Goal: Task Accomplishment & Management: Complete application form

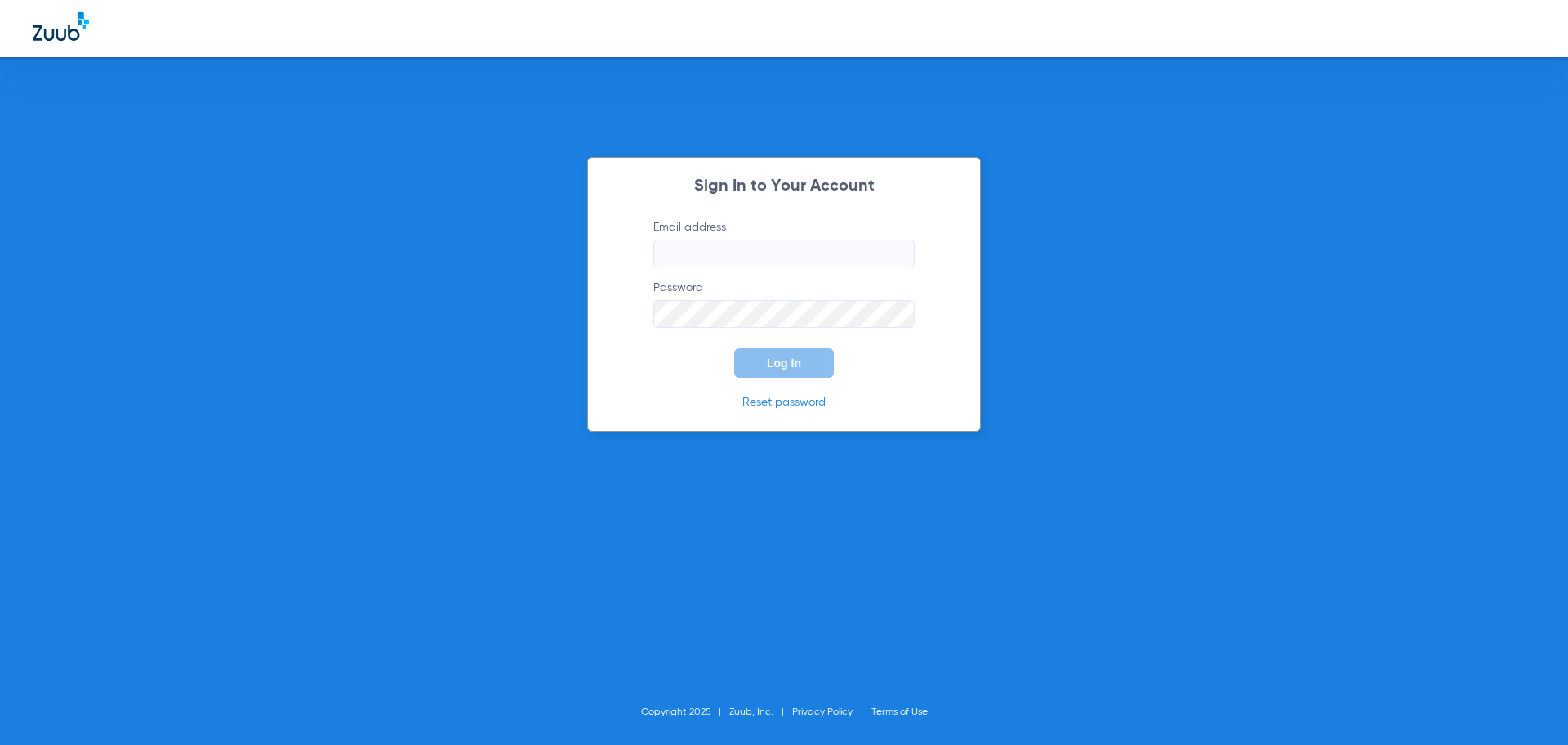
type input "[EMAIL_ADDRESS][DOMAIN_NAME]"
click at [749, 356] on button "Log In" at bounding box center [783, 362] width 99 height 30
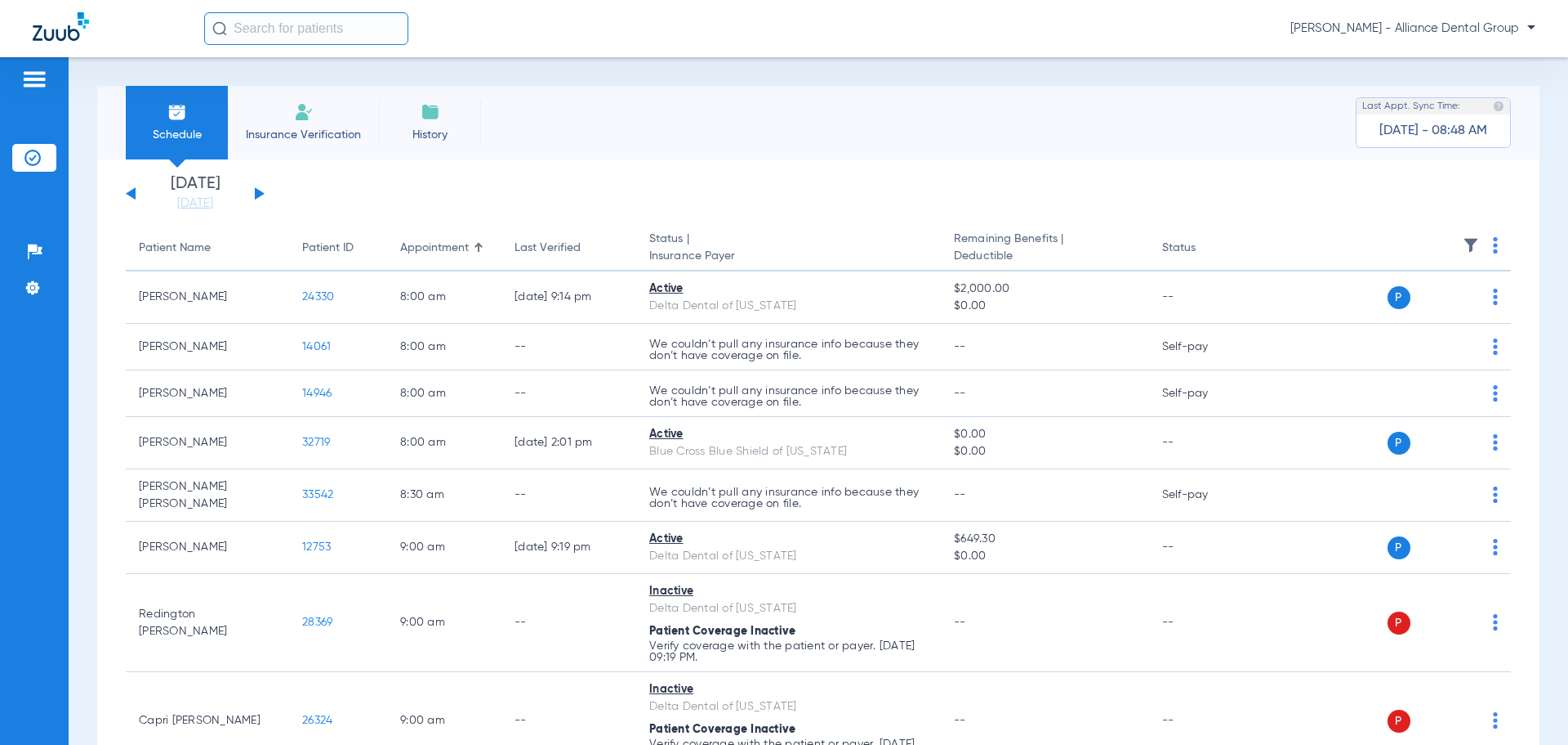
click at [292, 115] on li "Insurance Verification" at bounding box center [303, 122] width 151 height 73
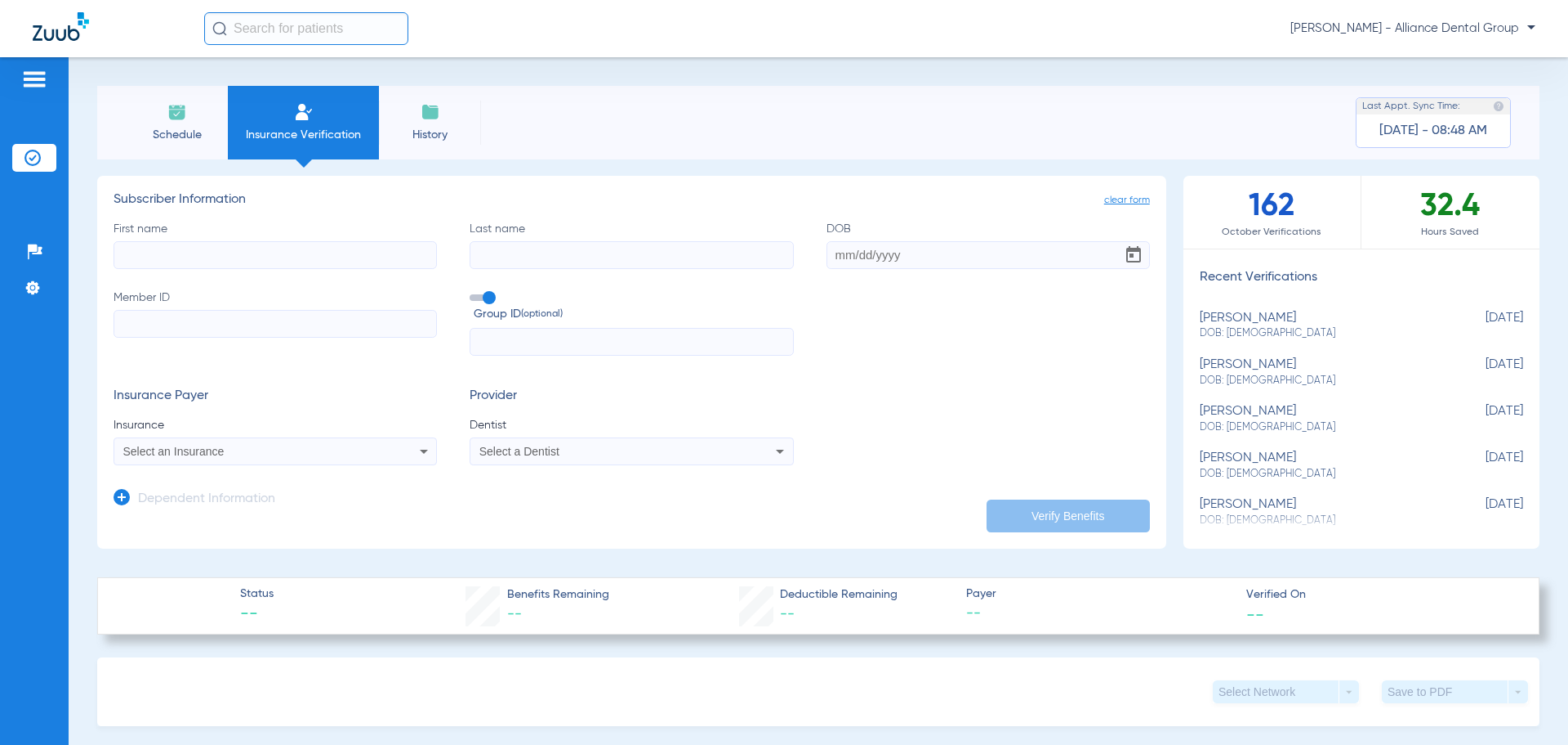
click at [185, 251] on input "First name" at bounding box center [275, 254] width 324 height 28
type input "[PERSON_NAME]"
click at [826, 254] on input "DOB Required" at bounding box center [988, 254] width 324 height 28
type input "[DATE]"
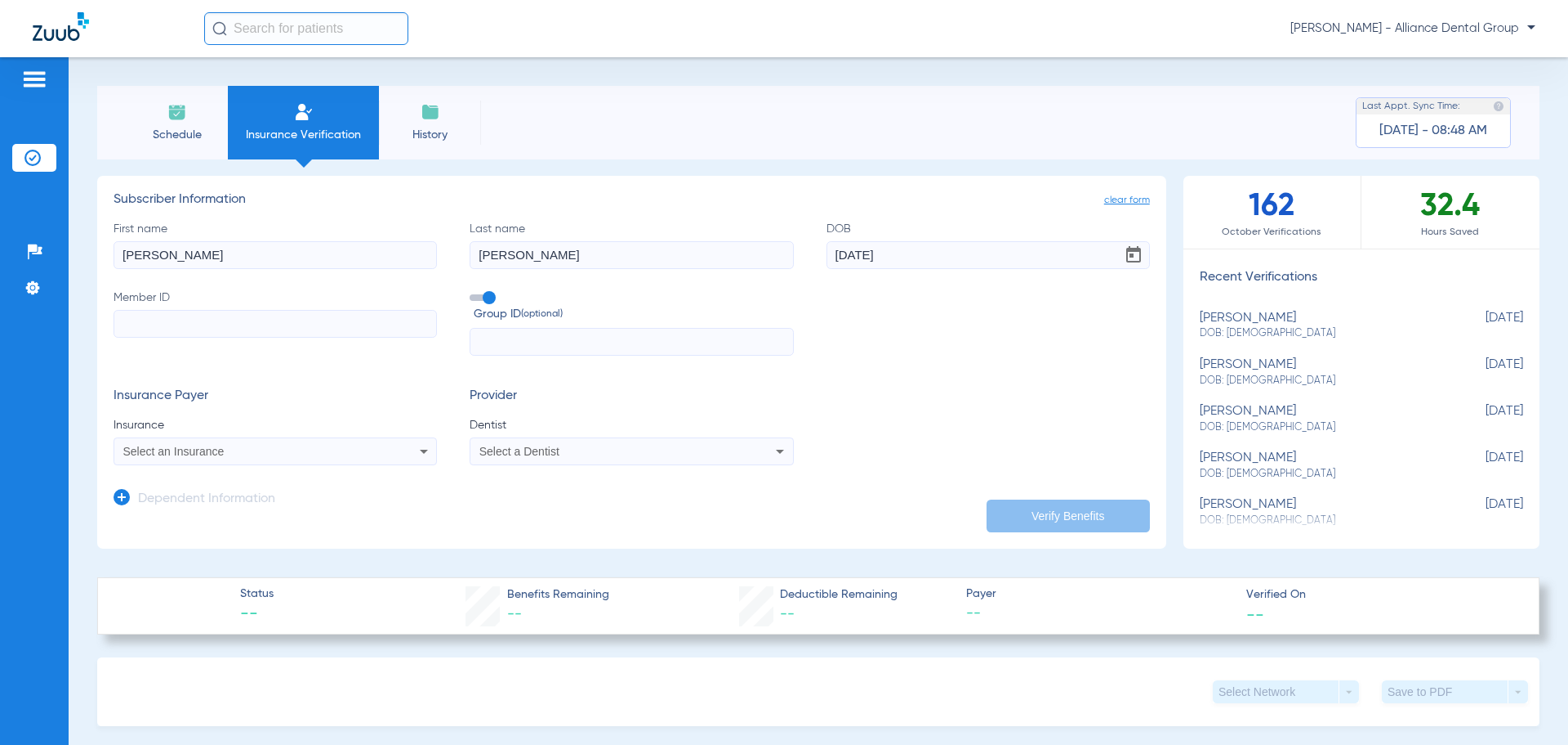
click at [222, 325] on input "Member ID" at bounding box center [275, 323] width 324 height 28
click at [184, 324] on input "Member ID Required" at bounding box center [275, 323] width 324 height 28
type input "RUD719542"
click at [421, 449] on icon at bounding box center [424, 451] width 19 height 19
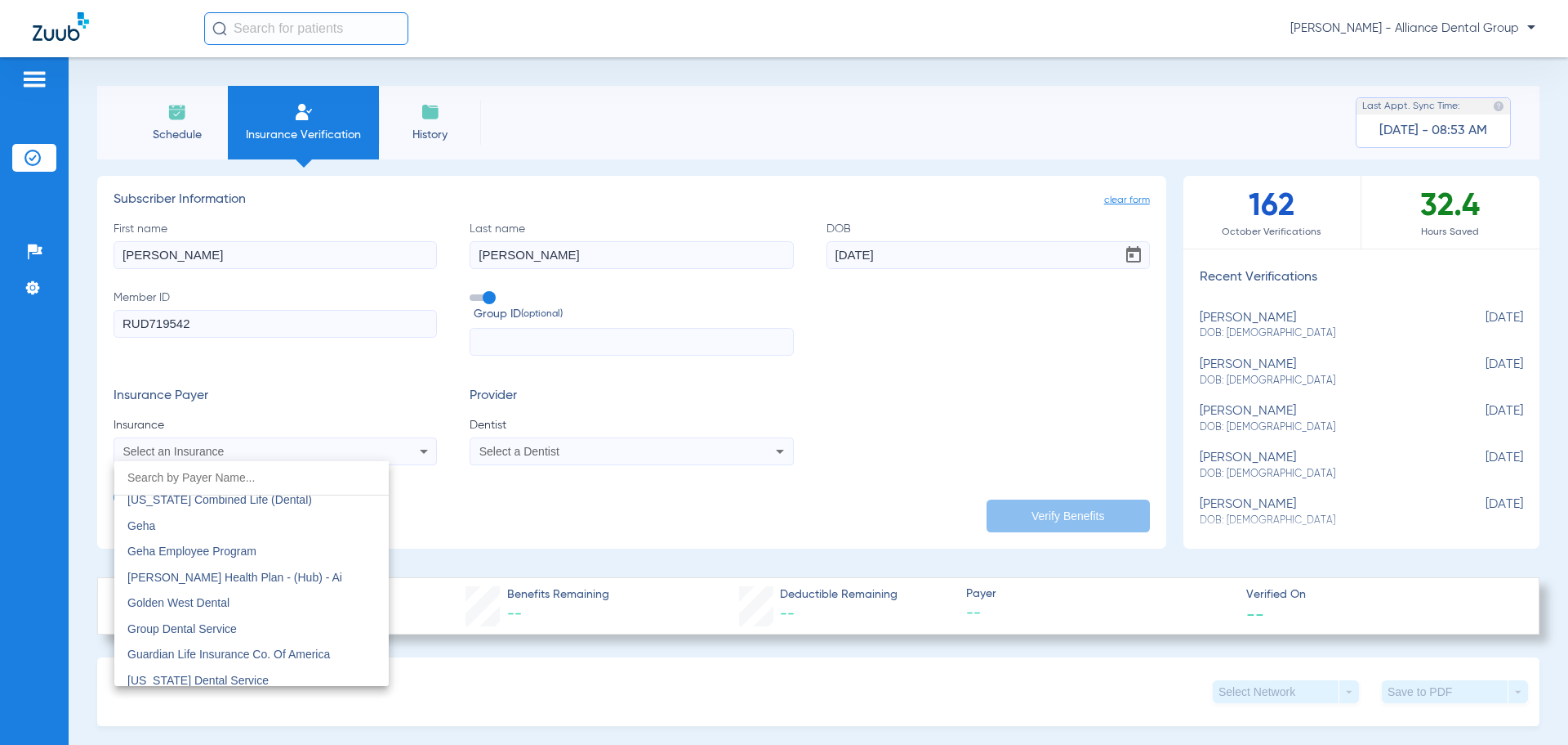
scroll to position [5394, 0]
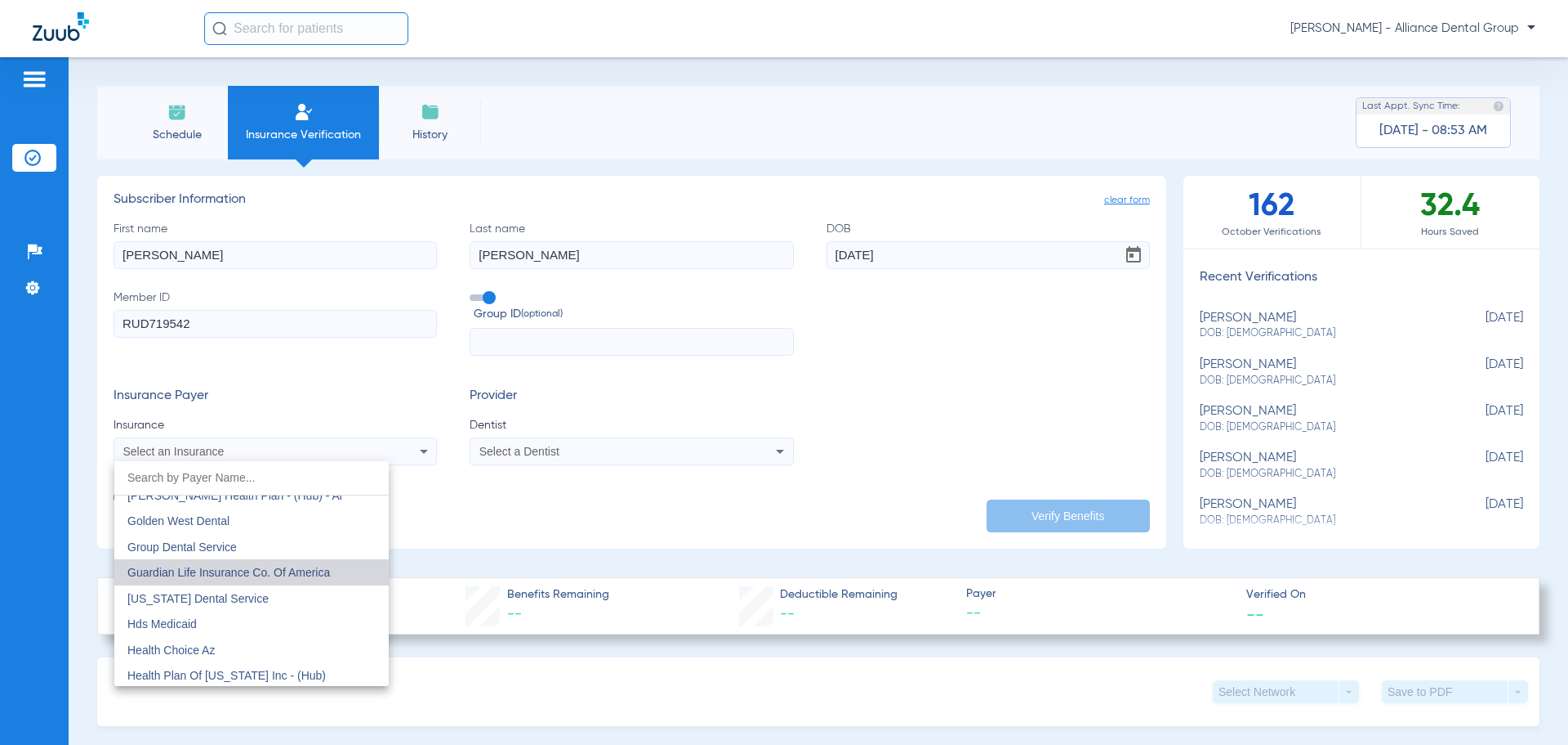
click at [303, 573] on span "Guardian Life Insurance Co. Of America" at bounding box center [228, 572] width 202 height 13
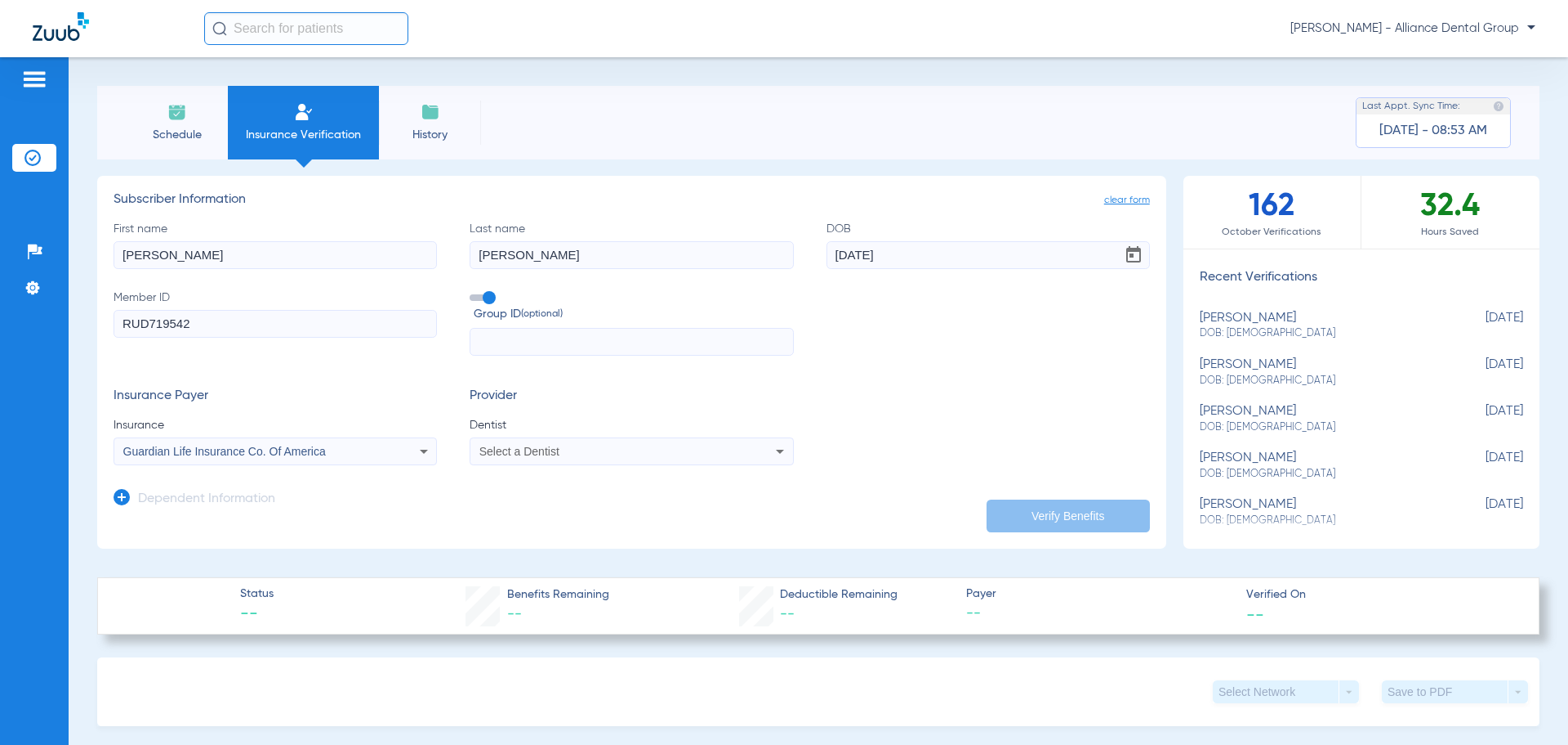
click at [771, 454] on icon at bounding box center [780, 451] width 19 height 19
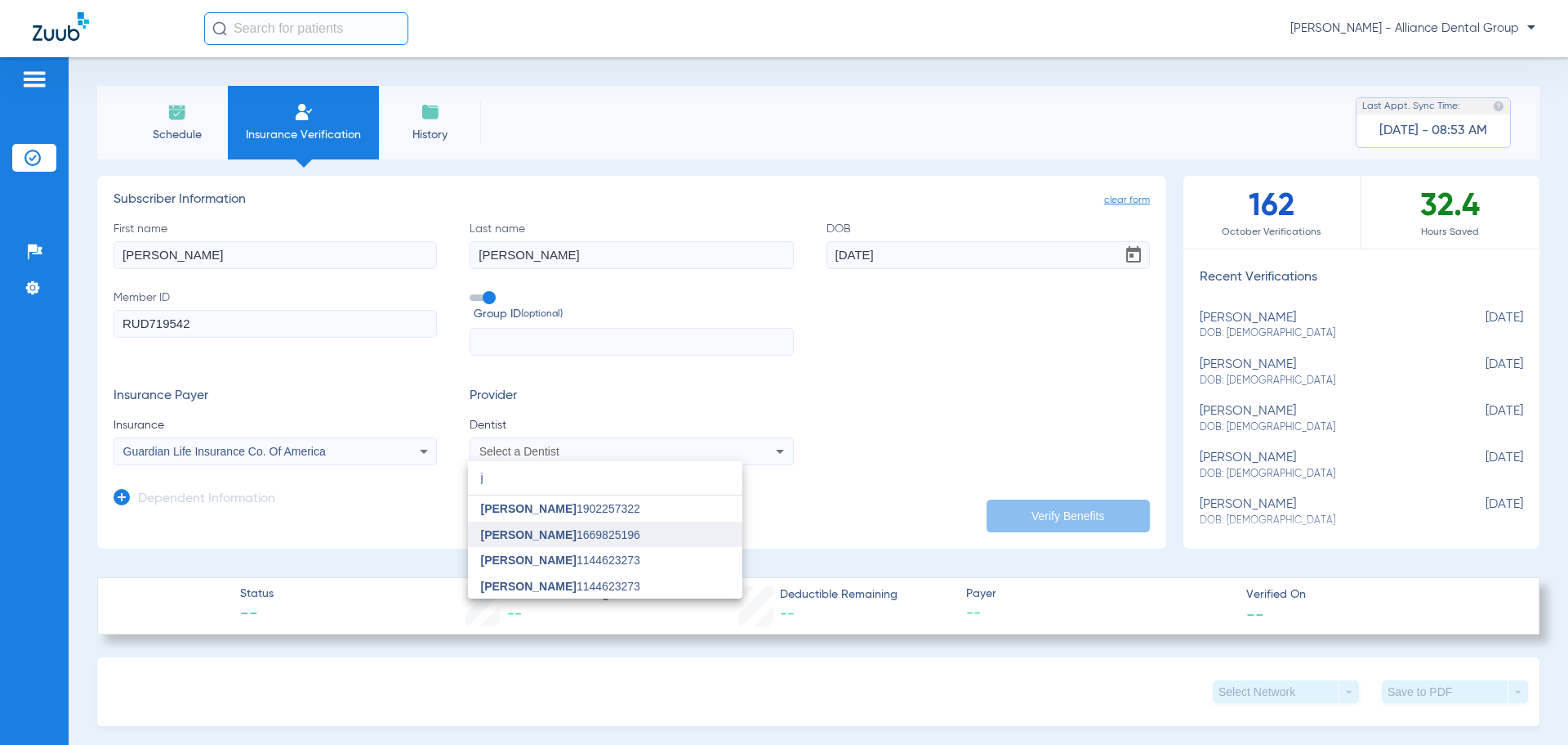
type input "j"
click at [557, 530] on span "[PERSON_NAME]" at bounding box center [528, 535] width 95 height 13
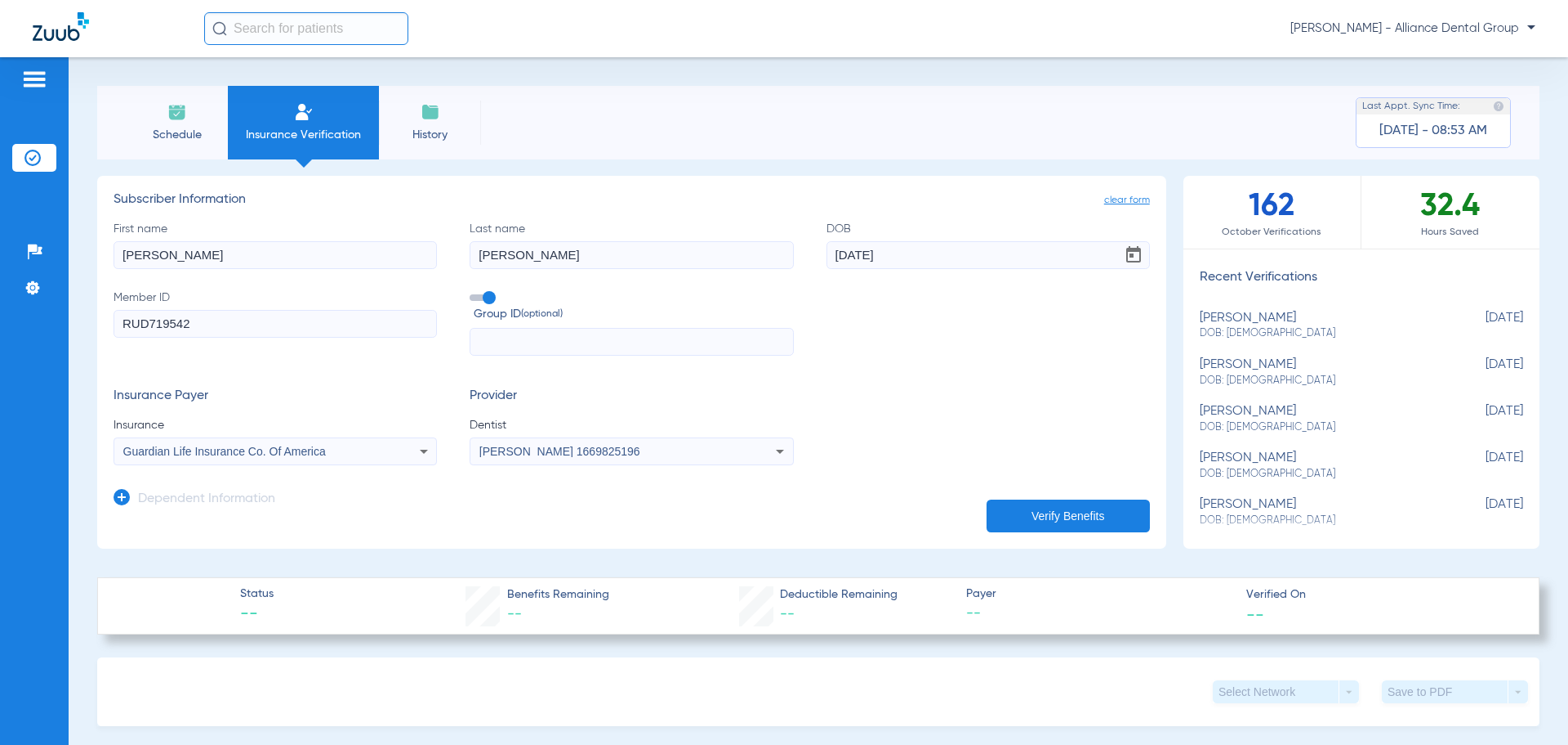
click at [1083, 512] on button "Verify Benefits" at bounding box center [1068, 516] width 164 height 33
